Goal: Information Seeking & Learning: Learn about a topic

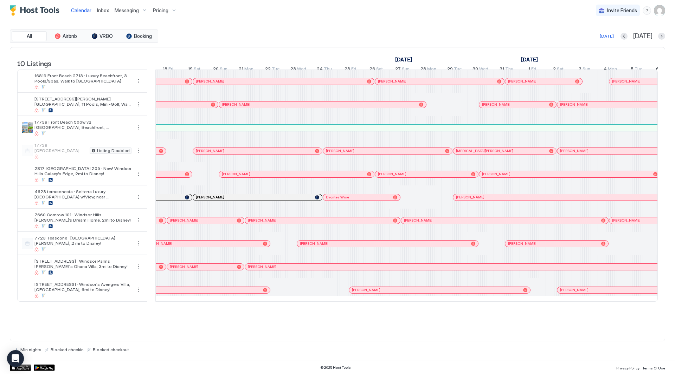
scroll to position [0, 81]
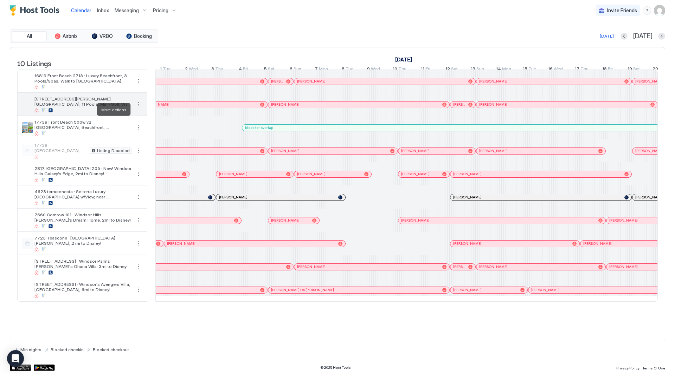
click at [136, 109] on button "More options" at bounding box center [138, 104] width 8 height 8
click at [136, 110] on div at bounding box center [337, 187] width 675 height 374
click at [117, 105] on span "[STREET_ADDRESS][PERSON_NAME] · [GEOGRAPHIC_DATA], 11 Pools, Mini-Golf, Walk to…" at bounding box center [82, 101] width 97 height 11
click at [156, 8] on span "Pricing" at bounding box center [160, 10] width 15 height 6
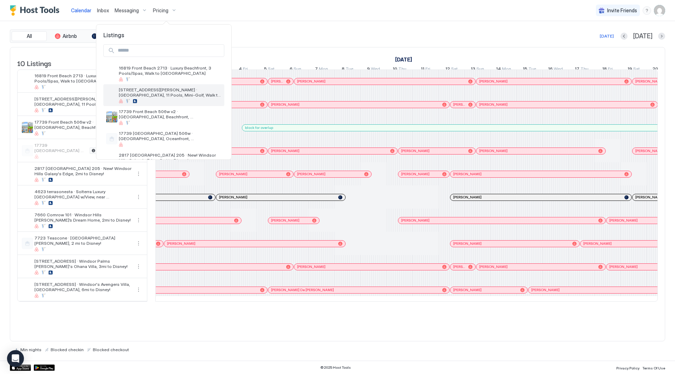
click at [171, 85] on div "[STREET_ADDRESS][PERSON_NAME] · [GEOGRAPHIC_DATA], 11 Pools, Mini-Golf, Walk to…" at bounding box center [163, 95] width 121 height 22
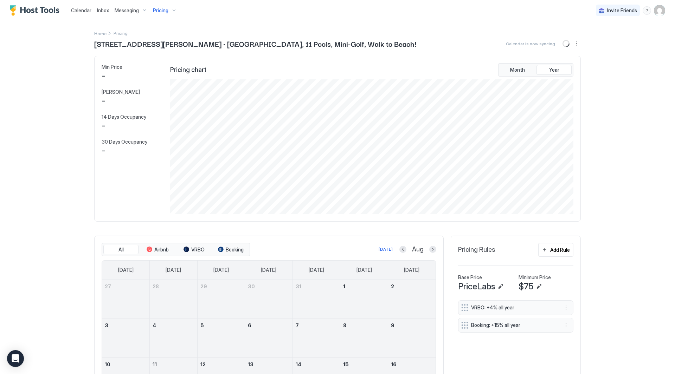
scroll to position [135, 405]
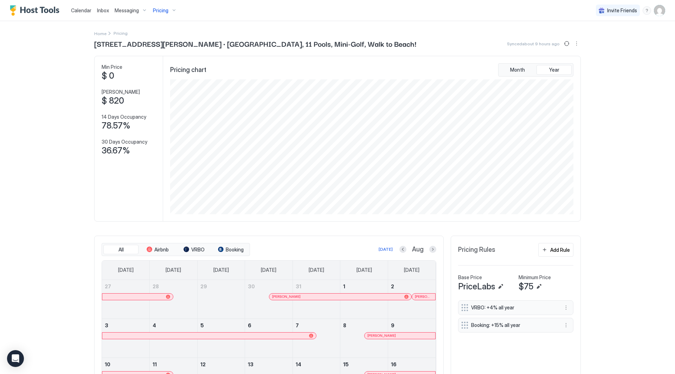
click at [403, 247] on div at bounding box center [402, 249] width 7 height 7
click at [402, 248] on button "Previous month" at bounding box center [402, 249] width 7 height 7
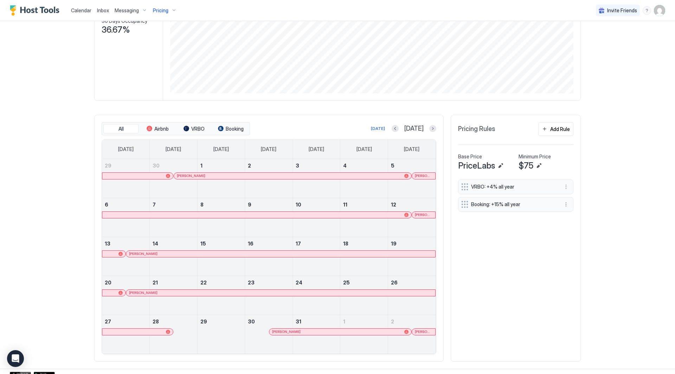
scroll to position [128, 0]
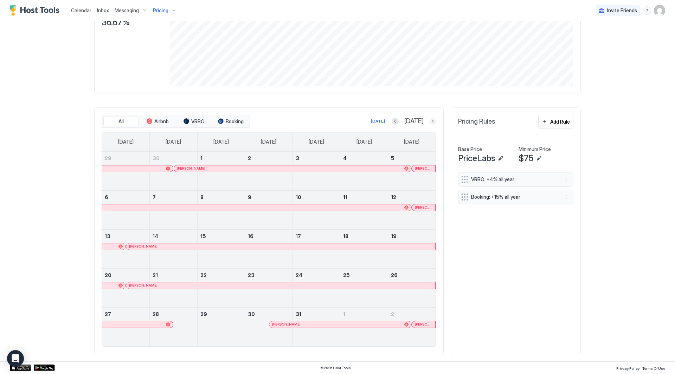
click at [432, 121] on button "Next month" at bounding box center [432, 121] width 7 height 7
